Goal: Find specific page/section: Find specific page/section

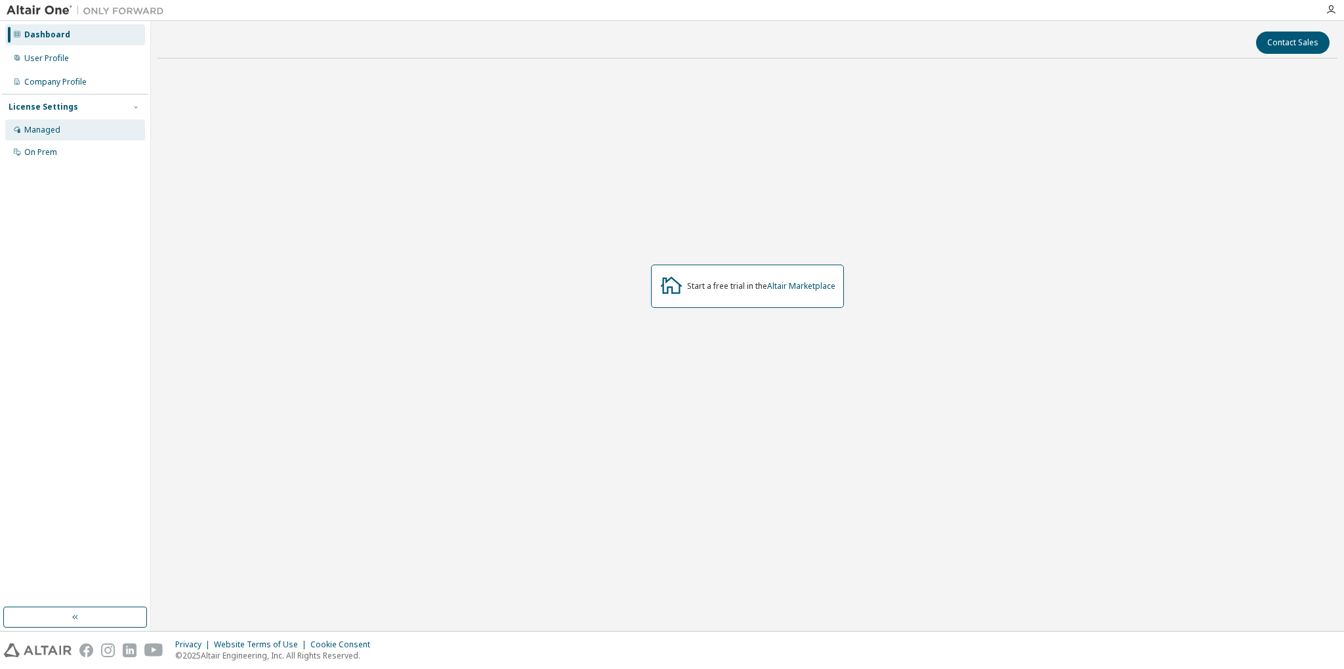
click at [64, 135] on div "Managed" at bounding box center [75, 129] width 140 height 21
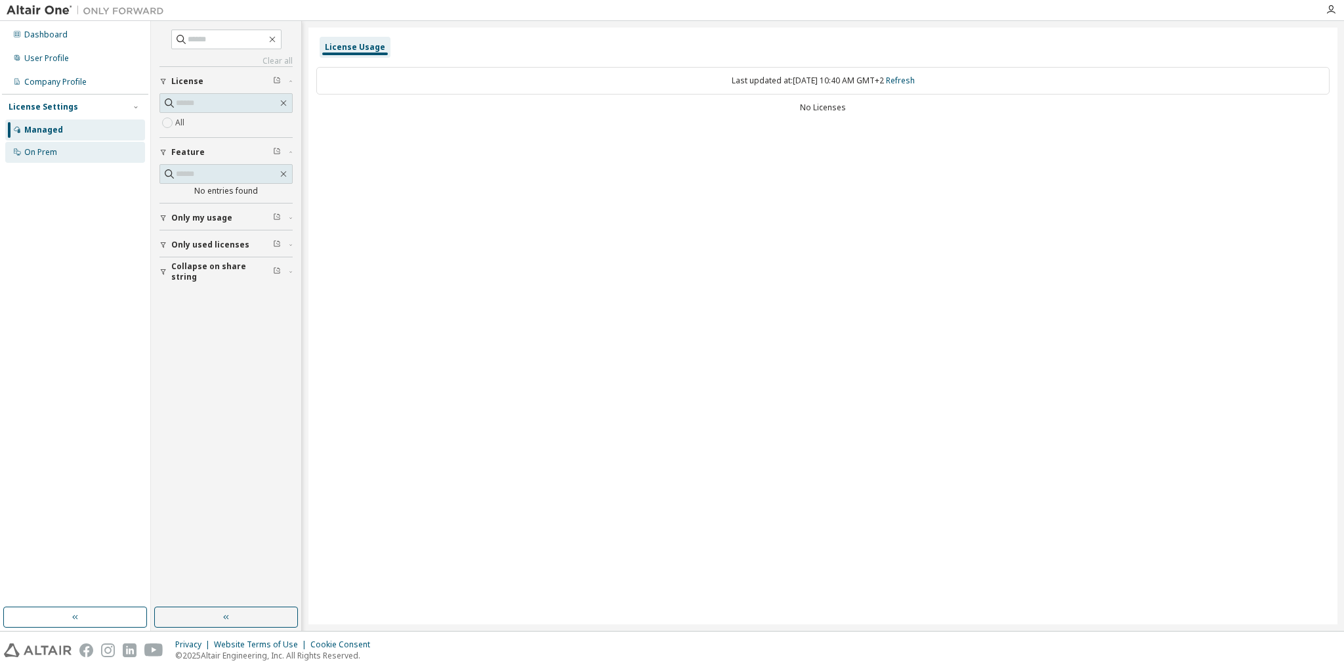
click at [66, 147] on div "On Prem" at bounding box center [75, 152] width 140 height 21
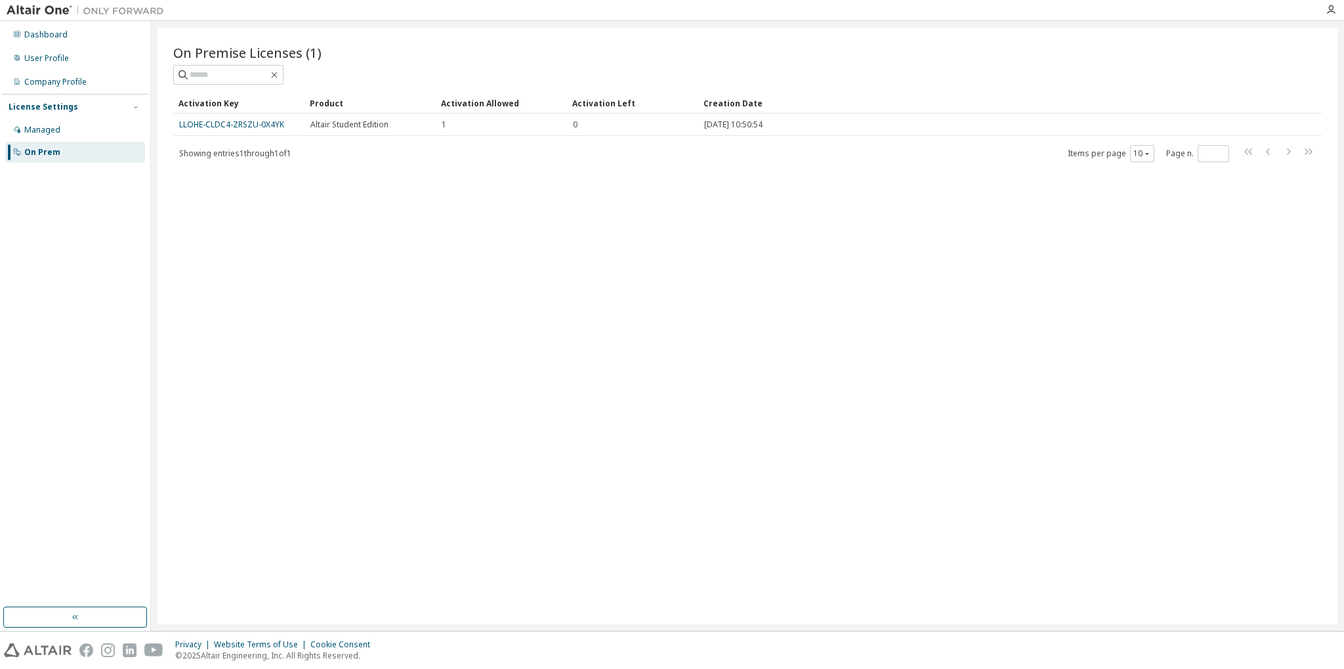
click at [318, 180] on div "On Premise Licenses (1) Clear Load Save Save As Field Operator Value Select fil…" at bounding box center [747, 326] width 1180 height 596
click at [56, 135] on div "Managed" at bounding box center [42, 130] width 36 height 10
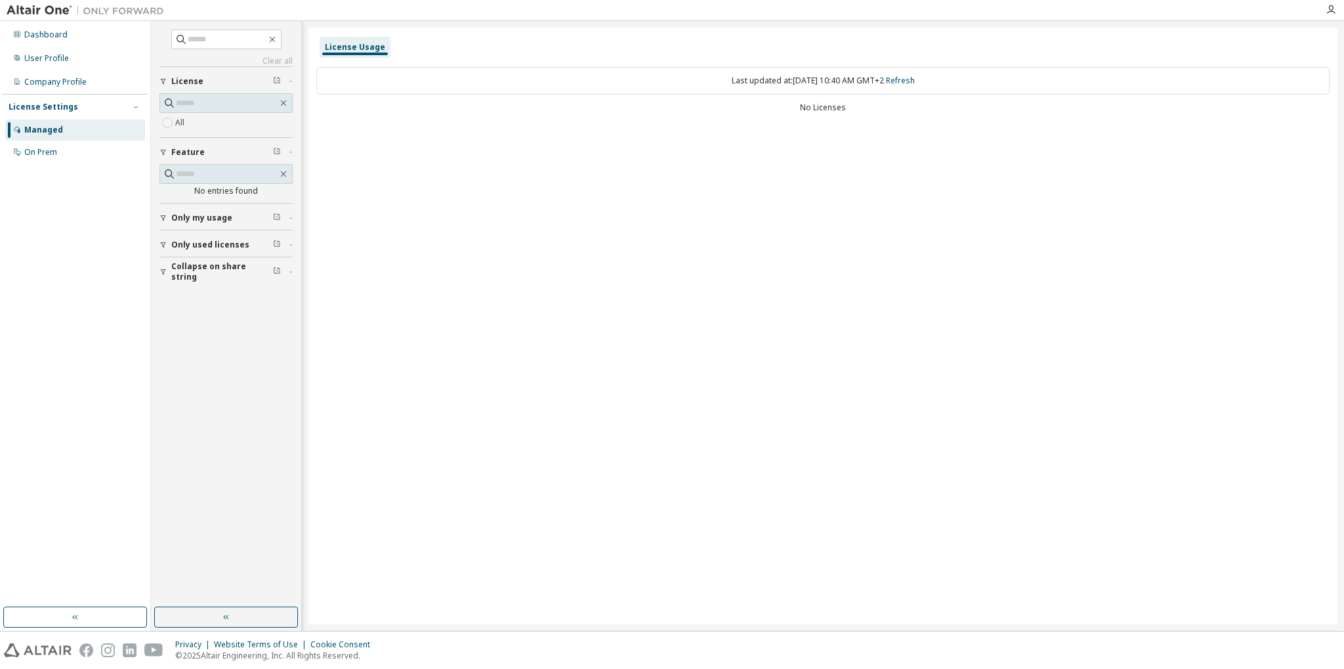
click at [216, 219] on span "Only my usage" at bounding box center [201, 218] width 61 height 10
click at [213, 221] on span "Only my usage" at bounding box center [201, 218] width 61 height 10
click at [671, 249] on div "License Usage Last updated at: [DATE] 10:40 AM GMT+2 Refresh No Licenses" at bounding box center [822, 326] width 1029 height 596
click at [978, 167] on div "License Usage Last updated at: [DATE] 10:40 AM GMT+2 Refresh No Licenses" at bounding box center [822, 326] width 1029 height 596
